Goal: Information Seeking & Learning: Learn about a topic

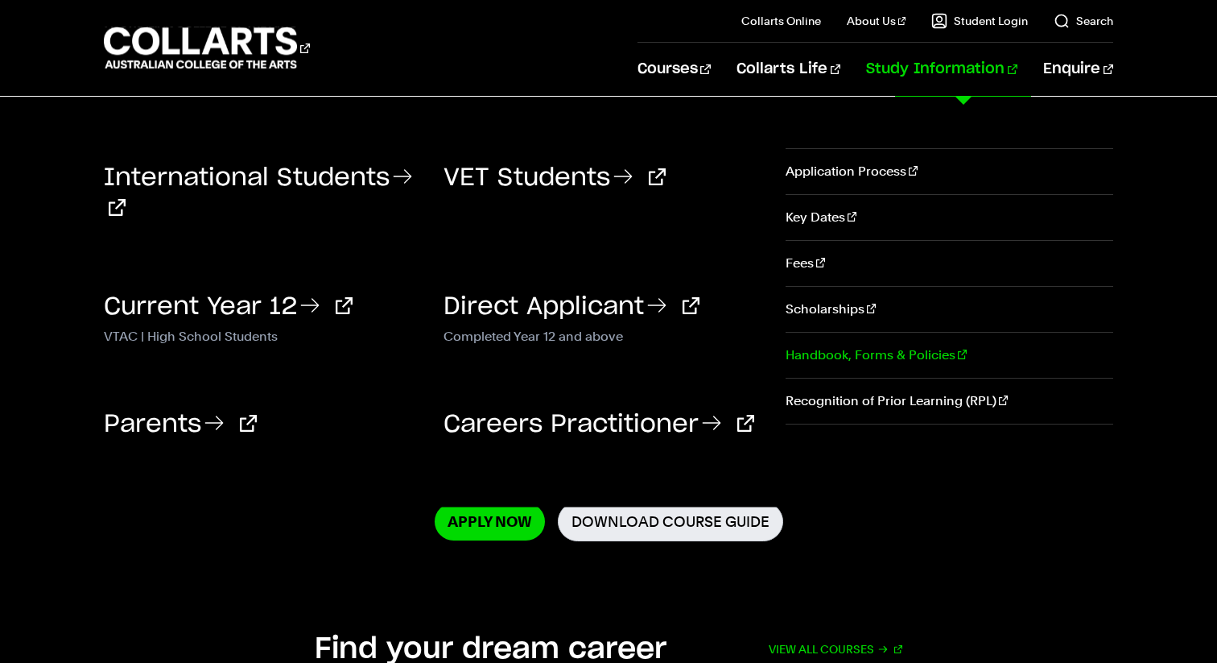
click at [808, 353] on link "Handbook, Forms & Policies" at bounding box center [950, 355] width 329 height 45
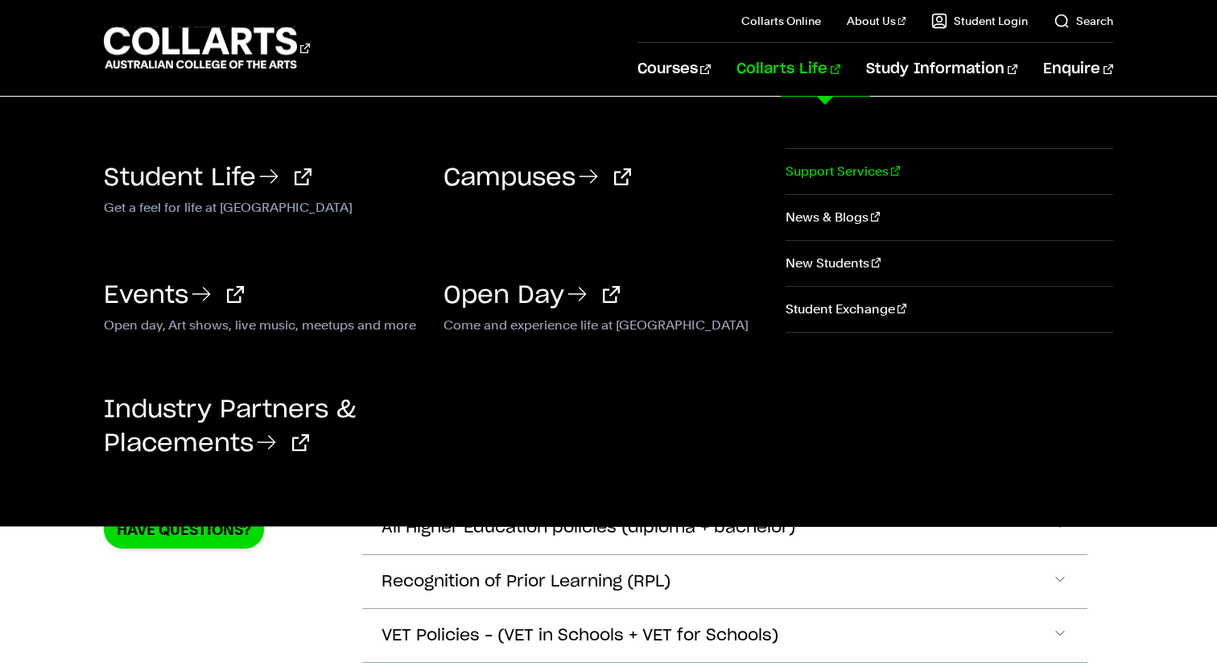
click at [829, 156] on link "Support Services" at bounding box center [950, 171] width 329 height 45
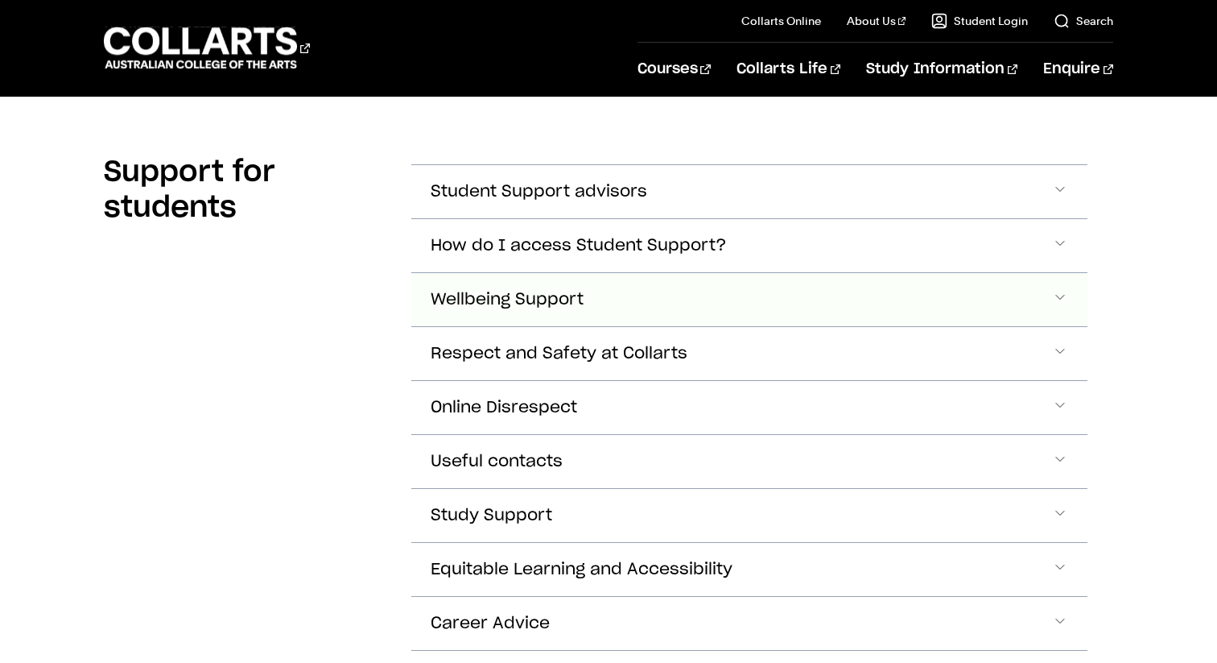
click at [526, 291] on span "Wellbeing Support" at bounding box center [507, 300] width 153 height 19
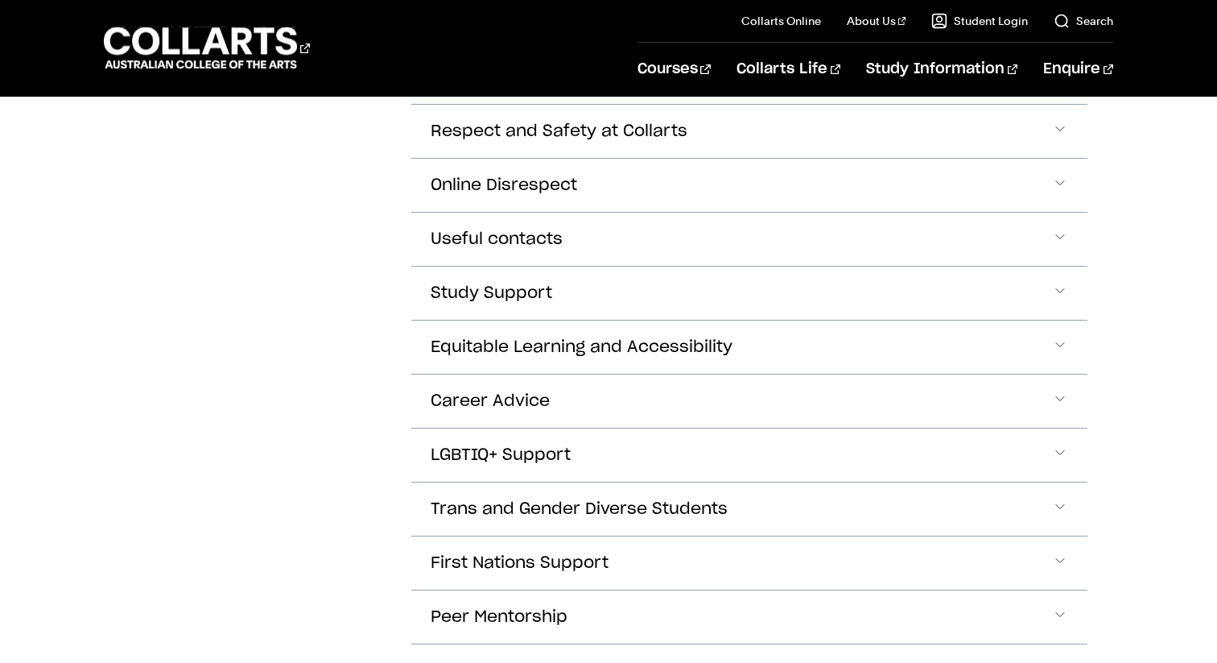
scroll to position [2660, 0]
click at [519, 287] on span "Study Support" at bounding box center [492, 292] width 122 height 19
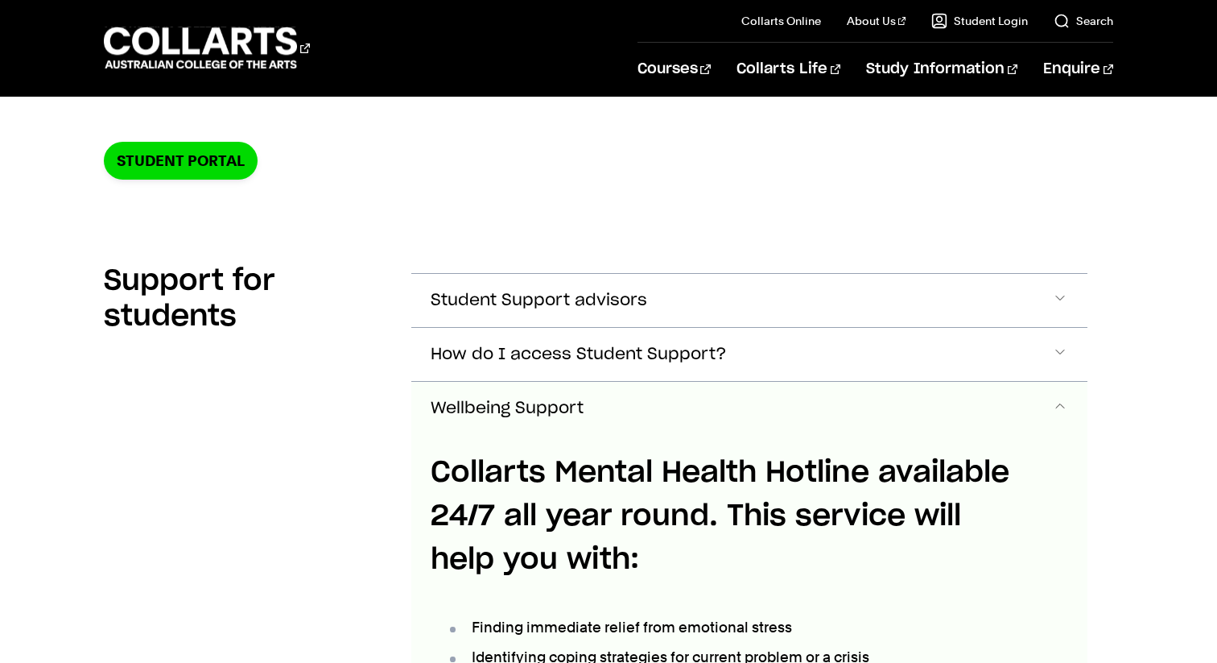
scroll to position [304, 0]
